Goal: Task Accomplishment & Management: Complete application form

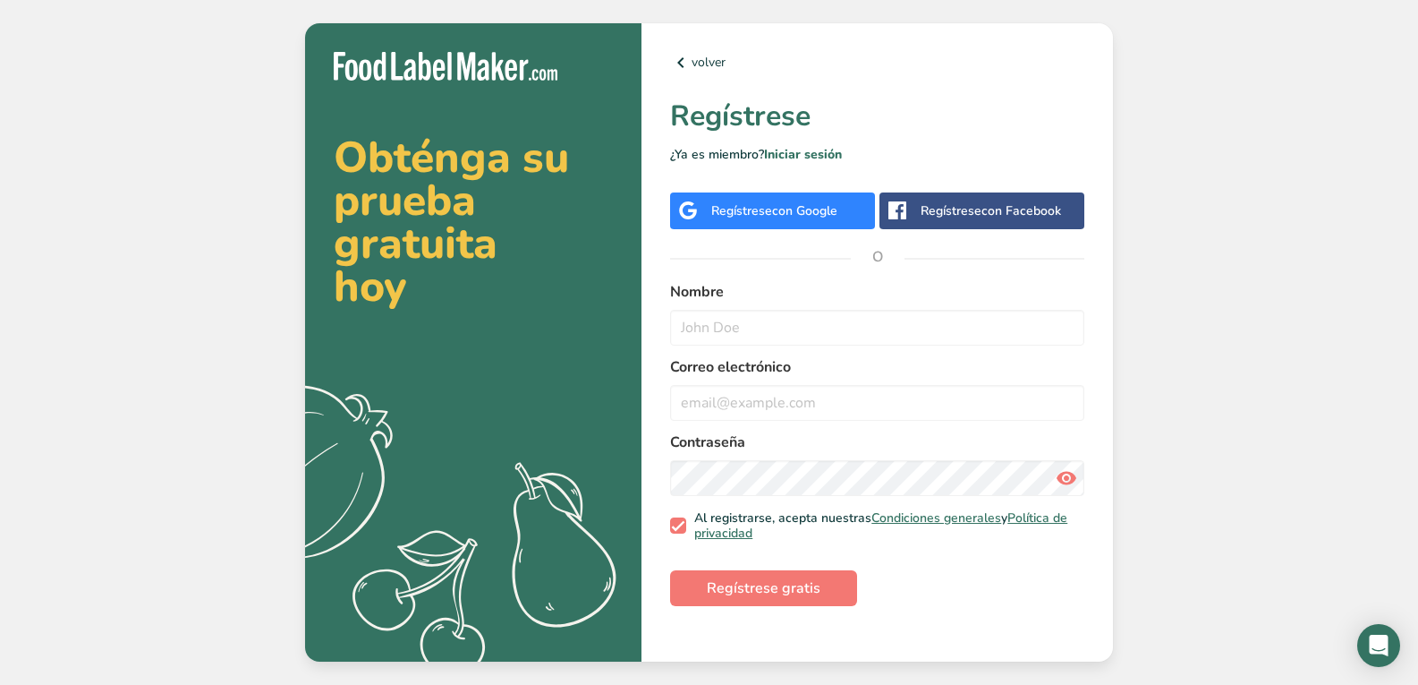
click at [802, 208] on span "con Google" at bounding box center [804, 210] width 65 height 17
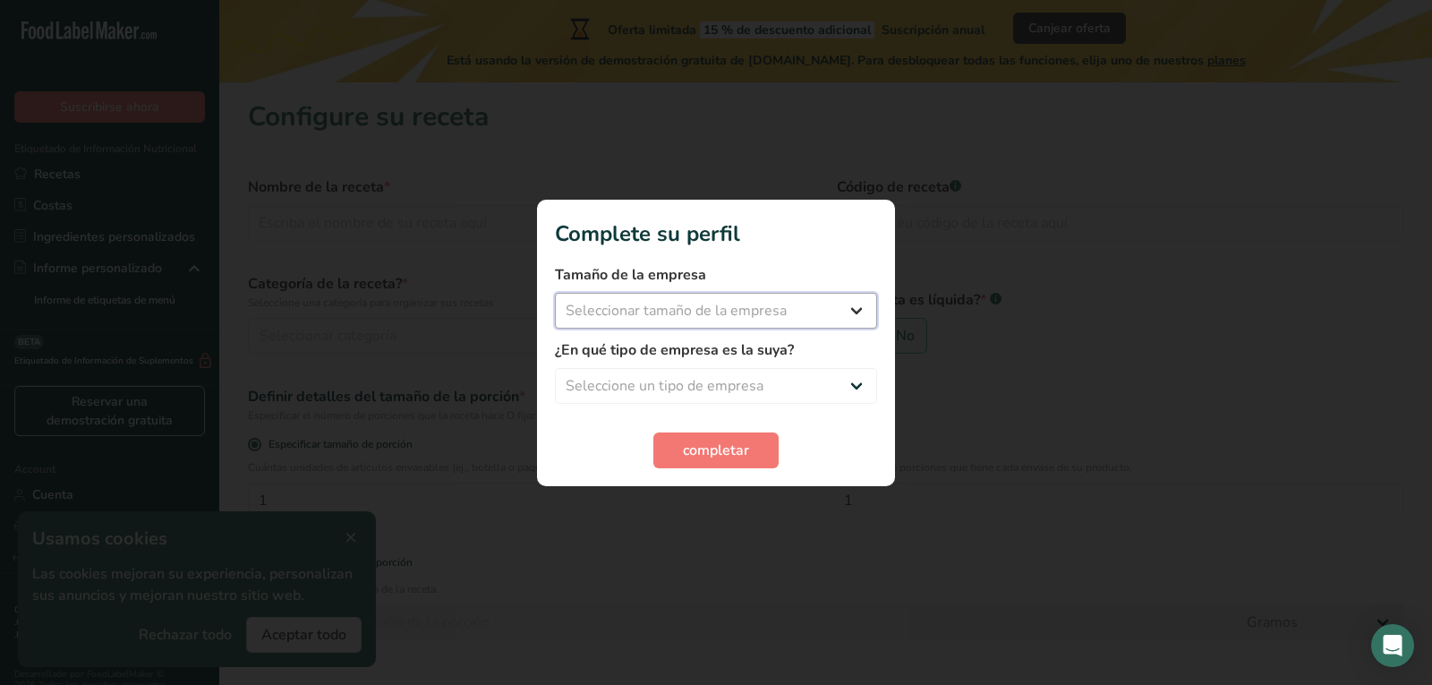
click at [701, 312] on select "Seleccionar tamaño de la empresa Menos de 10 empleados De 10 a 50 empleados De …" at bounding box center [716, 311] width 322 height 36
select select "1"
click at [555, 293] on select "Seleccionar tamaño de la empresa Menos de 10 empleados De 10 a 50 empleados De …" at bounding box center [716, 311] width 322 height 36
click at [709, 403] on select "Seleccione un tipo de empresa Fabricante de alimentos envasados Restaurante y c…" at bounding box center [716, 386] width 322 height 36
select select "1"
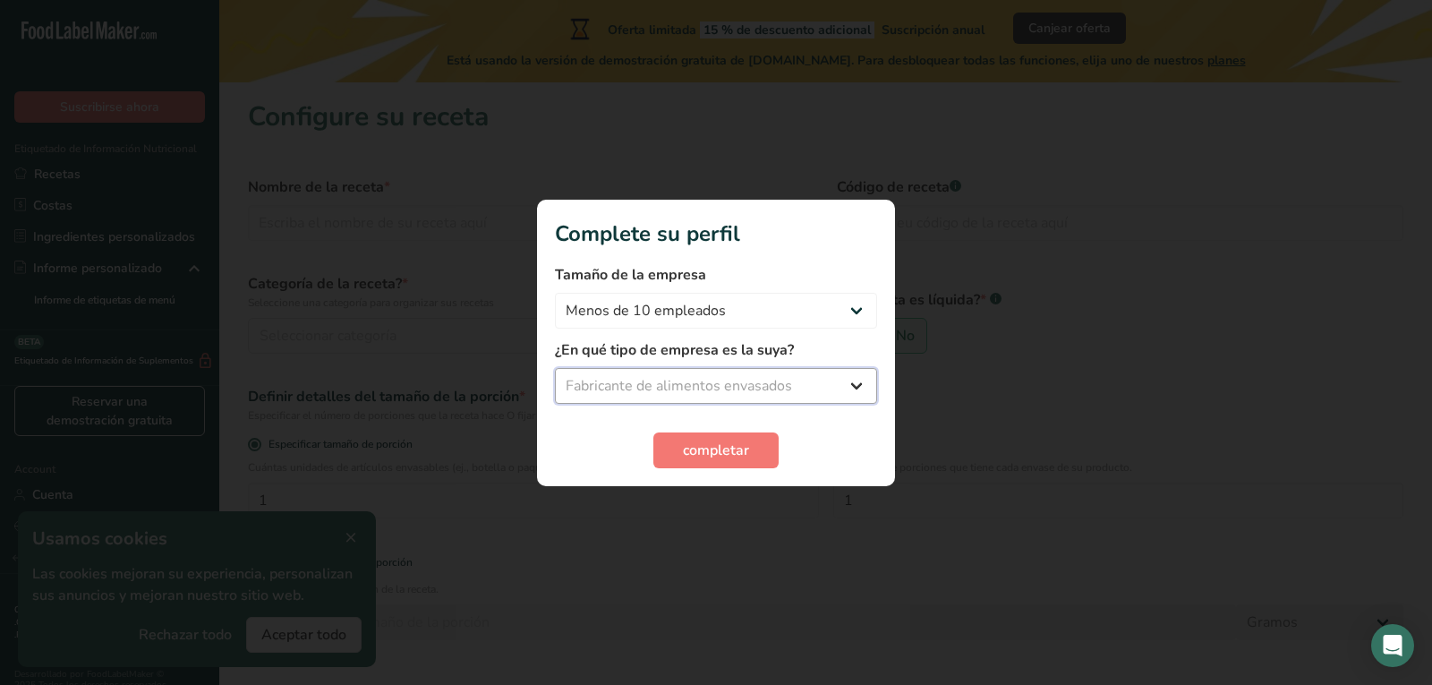
click at [555, 368] on select "Seleccione un tipo de empresa Fabricante de alimentos envasados Restaurante y c…" at bounding box center [716, 386] width 322 height 36
click at [710, 442] on span "completar" at bounding box center [716, 449] width 66 height 21
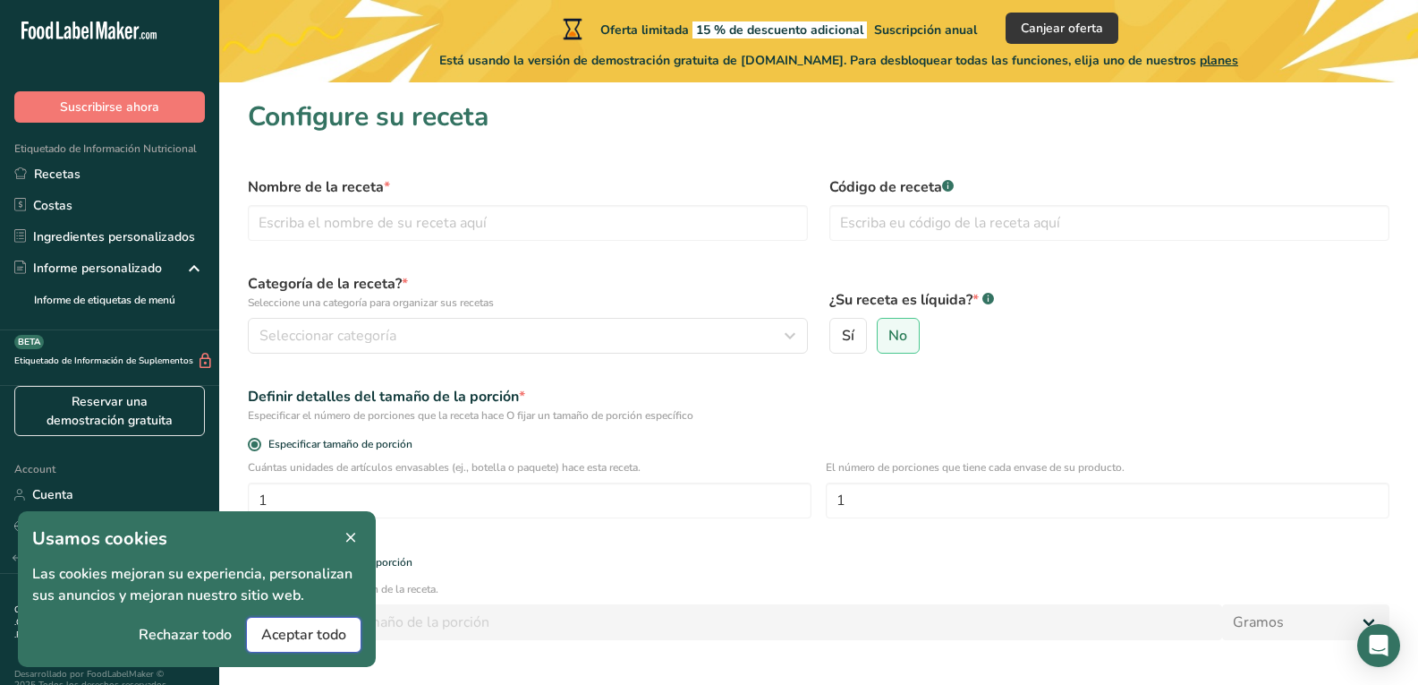
click at [288, 634] on span "Aceptar todo" at bounding box center [303, 634] width 85 height 21
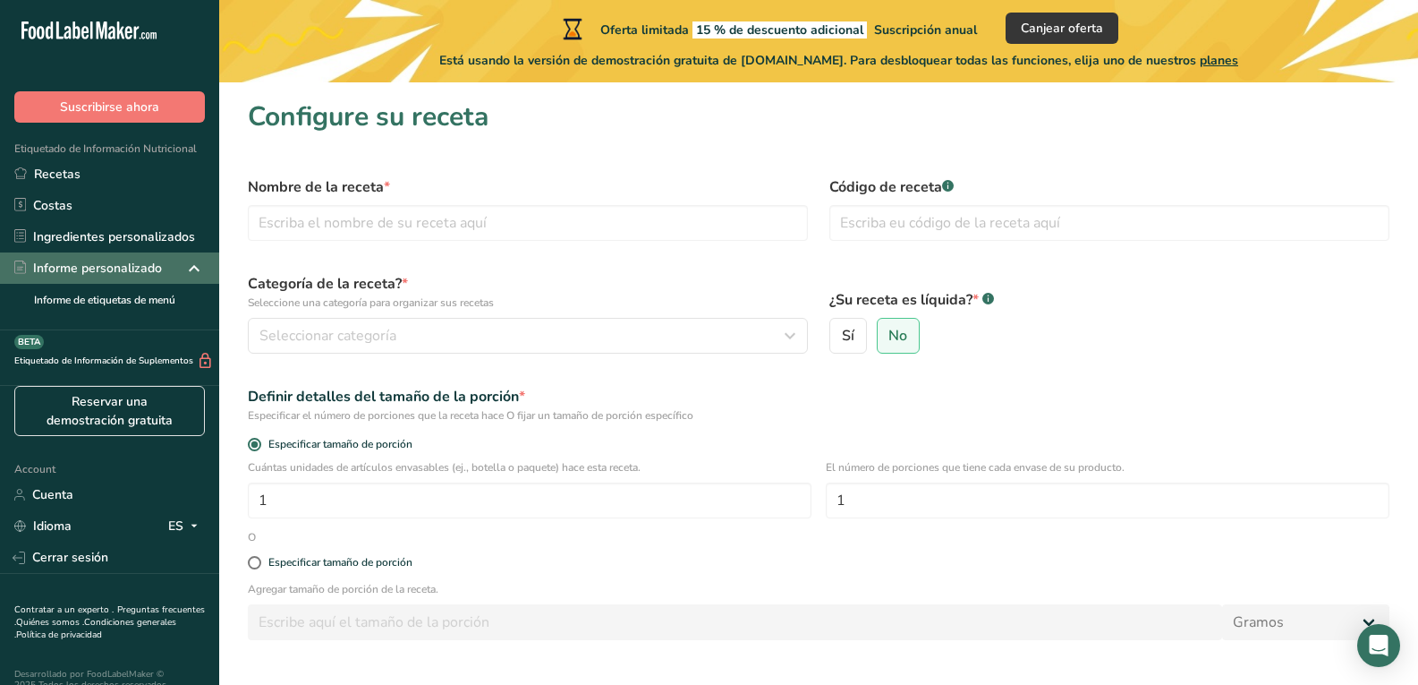
click at [124, 268] on div "Informe personalizado" at bounding box center [88, 268] width 148 height 19
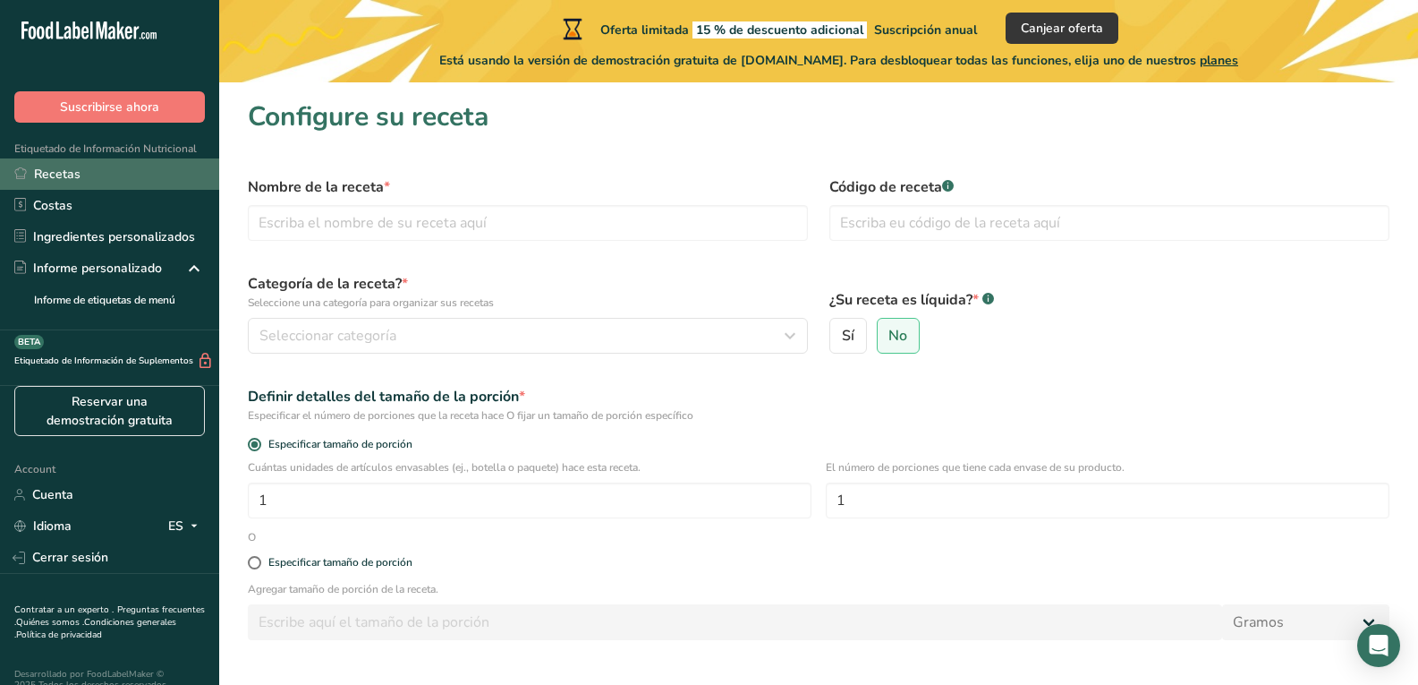
click at [72, 175] on link "Recetas" at bounding box center [109, 173] width 219 height 31
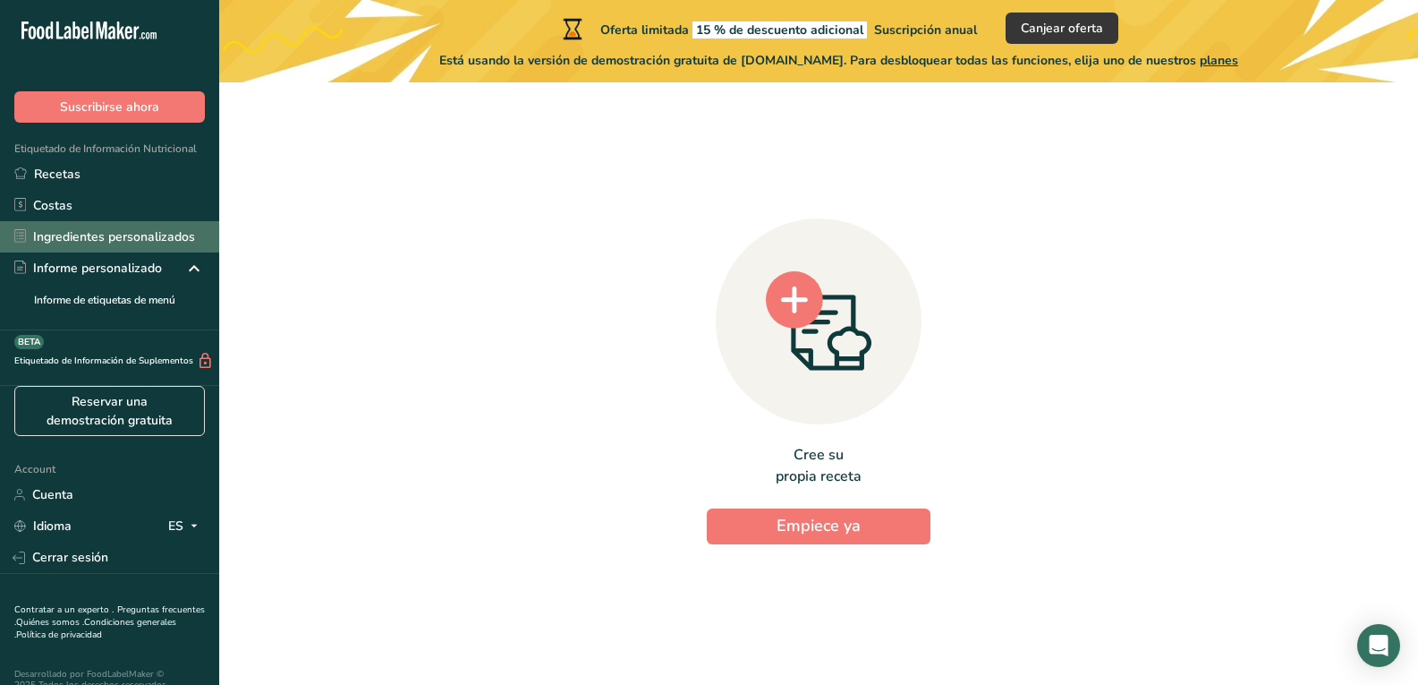
click at [75, 230] on link "Ingredientes personalizados" at bounding box center [109, 236] width 219 height 31
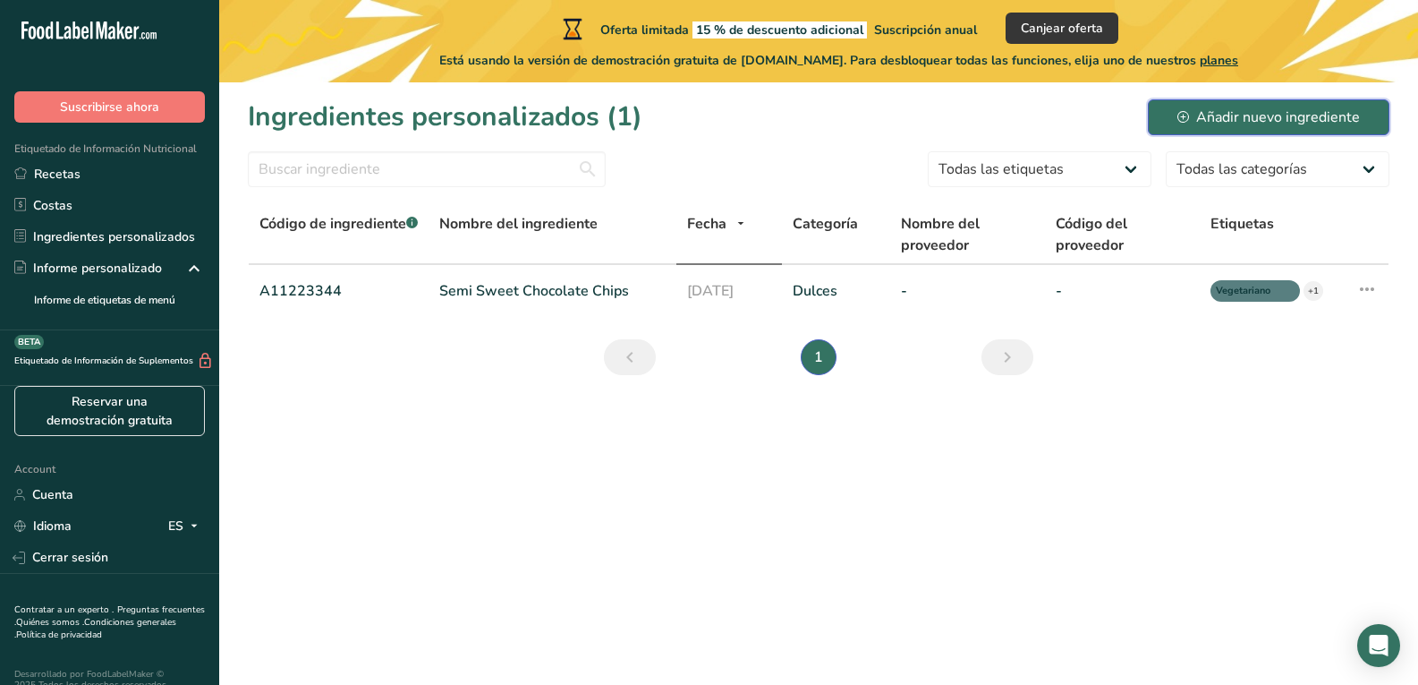
click at [1265, 116] on div "Añadir nuevo ingrediente" at bounding box center [1269, 116] width 183 height 21
